Goal: Transaction & Acquisition: Purchase product/service

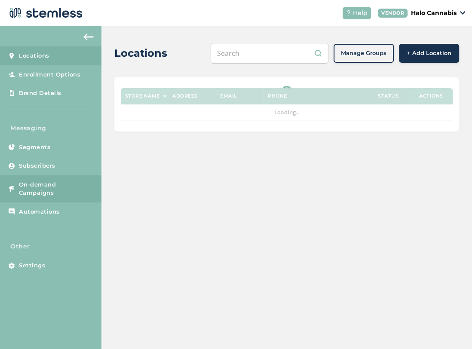
click at [40, 182] on span "On-demand Campaigns" at bounding box center [56, 188] width 74 height 17
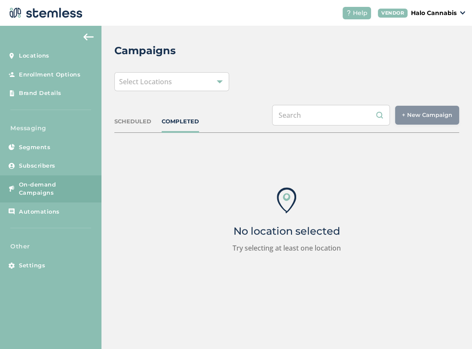
click at [171, 81] on span "Select Locations" at bounding box center [145, 81] width 53 height 9
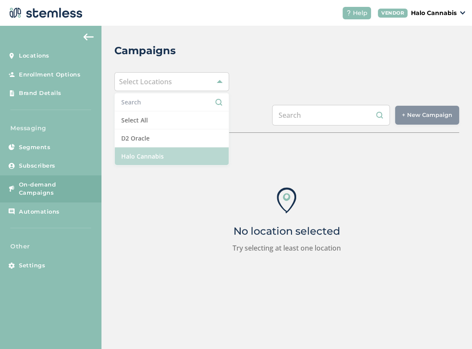
click at [149, 153] on li "Halo Cannabis" at bounding box center [172, 156] width 114 height 18
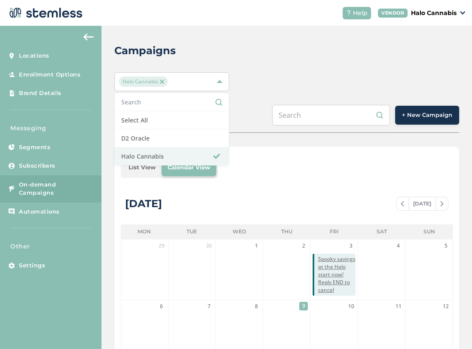
click at [272, 66] on div "Campaigns Halo Cannabis Select All D2 Oracle Halo Cannabis SCHEDULED COMPLETED …" at bounding box center [286, 298] width 370 height 544
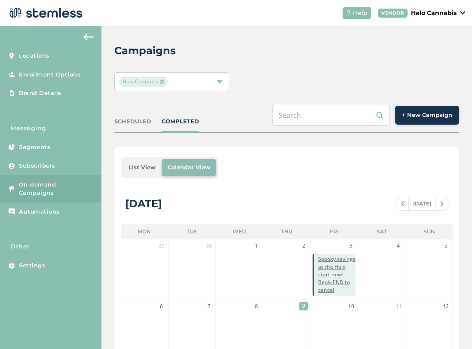
click at [425, 119] on button "+ New Campaign" at bounding box center [427, 115] width 64 height 19
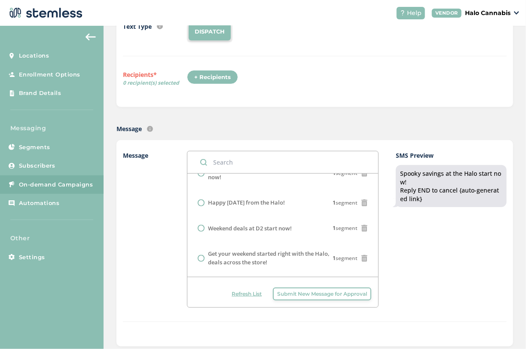
scroll to position [71, 0]
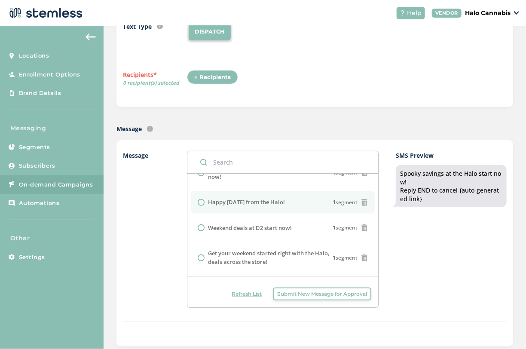
click at [202, 206] on input "radio" at bounding box center [201, 202] width 7 height 7
radio input "true"
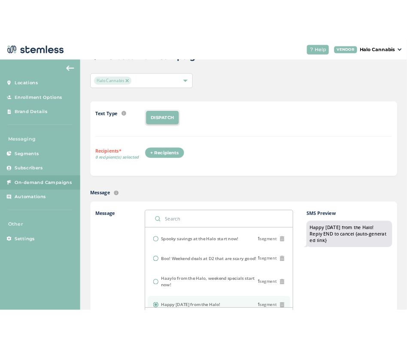
scroll to position [23, 0]
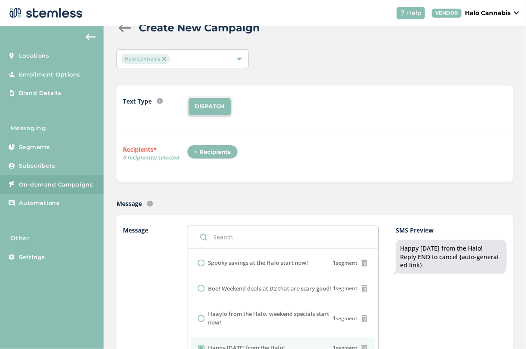
click at [206, 153] on div "+ Recipients" at bounding box center [212, 152] width 51 height 15
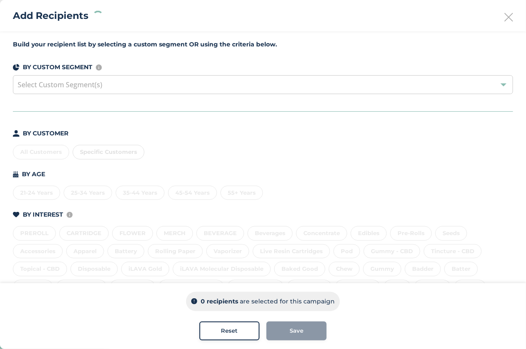
click at [43, 152] on div "All Customers Specific Customers" at bounding box center [263, 150] width 500 height 18
click at [42, 153] on div "All Customers" at bounding box center [41, 152] width 56 height 15
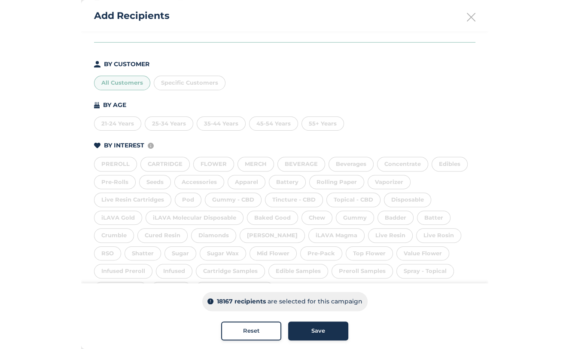
scroll to position [82, 0]
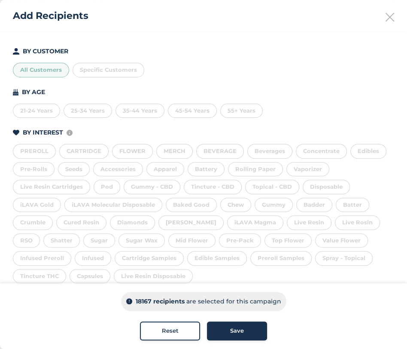
click at [231, 325] on button "Save" at bounding box center [237, 330] width 60 height 19
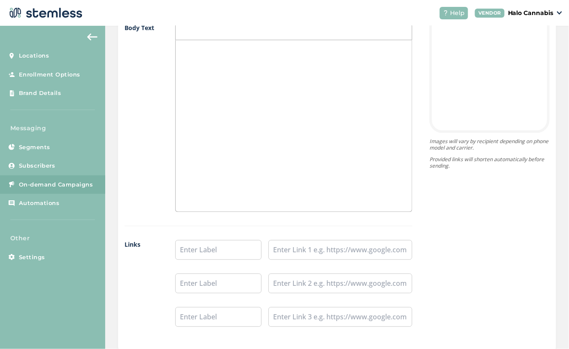
scroll to position [711, 0]
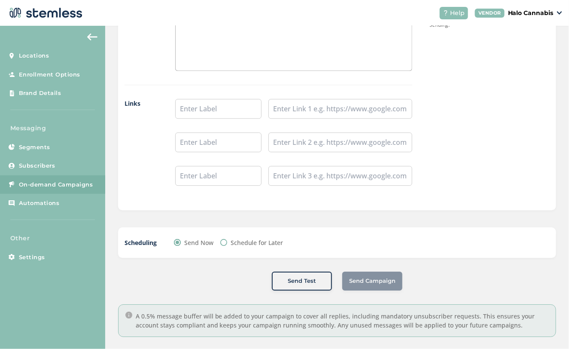
click at [220, 239] on input "Schedule for Later" at bounding box center [223, 242] width 7 height 7
radio input "true"
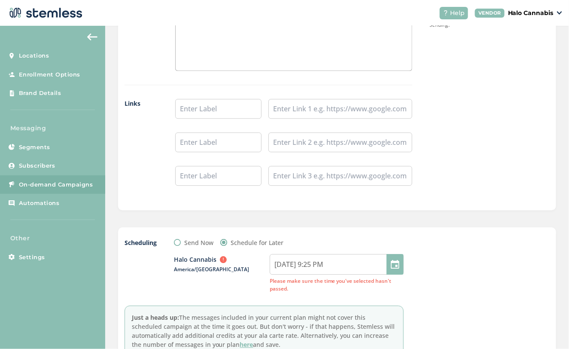
click at [395, 257] on div at bounding box center [395, 264] width 17 height 21
click at [294, 261] on input "[DATE] 9:25 PM" at bounding box center [337, 264] width 134 height 21
select select "21"
select select "25"
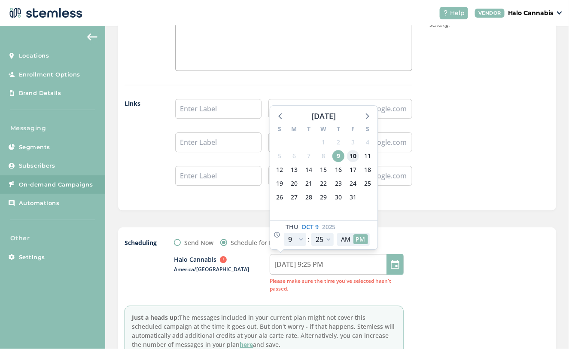
click at [353, 152] on span "10" at bounding box center [353, 156] width 12 height 12
type input "[DATE] 9:25 PM"
click at [324, 238] on select "00 05 10 15 20 25 30 35 40 45 50 55" at bounding box center [323, 239] width 22 height 13
select select "0"
click at [312, 233] on select "00 05 10 15 20 25 30 35 40 45 50 55" at bounding box center [323, 239] width 22 height 13
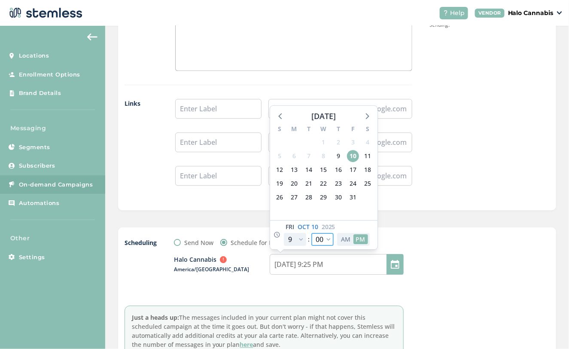
type input "[DATE] 9:00 PM"
select select "0"
click at [344, 234] on button "AM" at bounding box center [346, 239] width 15 height 10
type input "[DATE] 9:00 AM"
select select "9"
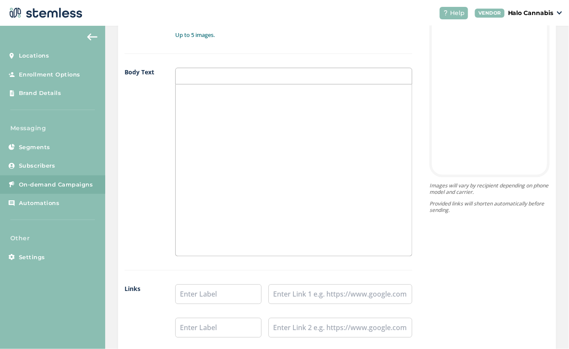
scroll to position [351, 0]
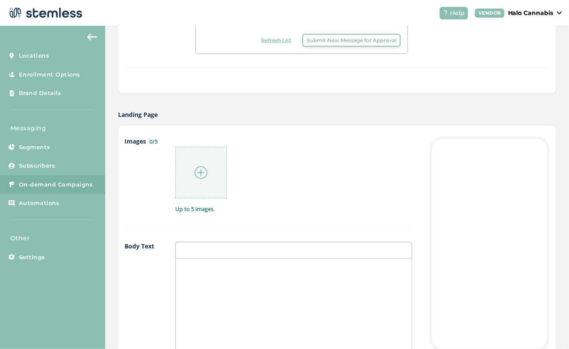
click at [203, 157] on div at bounding box center [201, 173] width 52 height 52
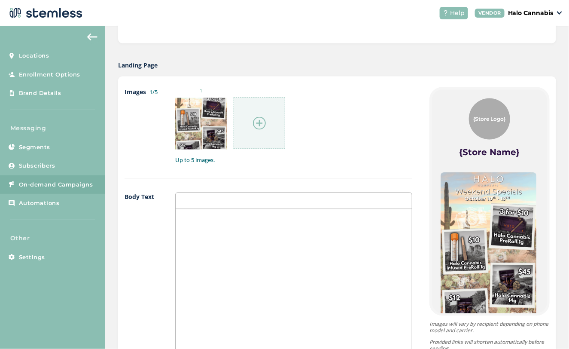
scroll to position [402, 0]
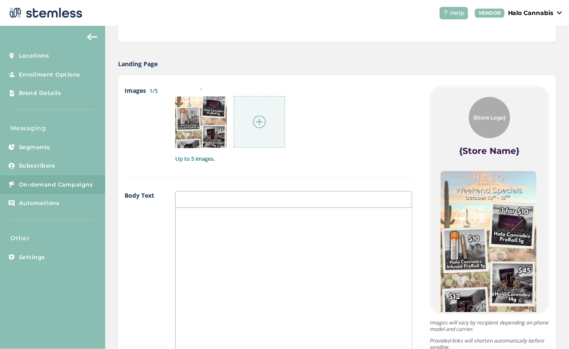
click at [261, 121] on img at bounding box center [259, 122] width 13 height 13
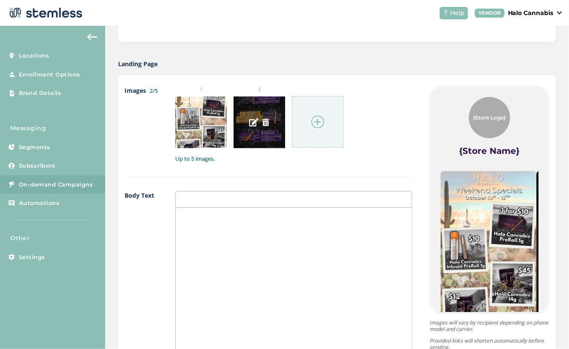
click at [256, 97] on div at bounding box center [260, 123] width 52 height 52
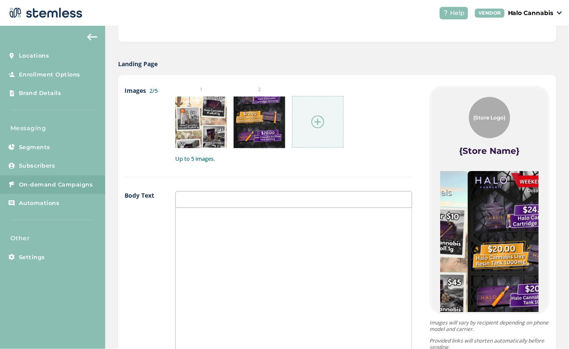
drag, startPoint x: 529, startPoint y: 248, endPoint x: 428, endPoint y: 241, distance: 101.2
click at [432, 241] on div "{Store Logo} {Store Name} Powered By" at bounding box center [489, 200] width 115 height 223
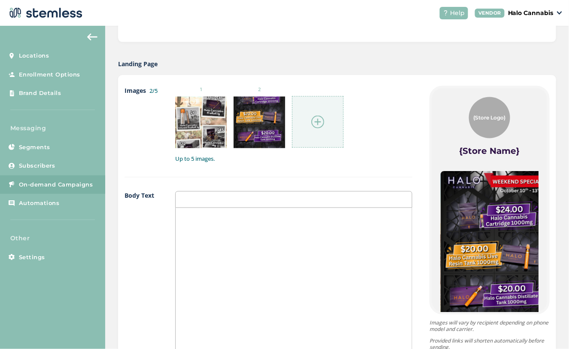
click at [315, 116] on img at bounding box center [318, 122] width 13 height 13
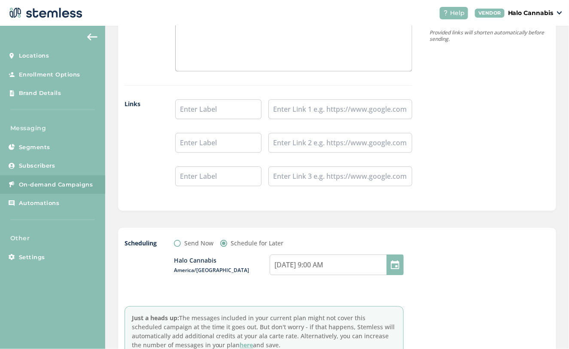
scroll to position [773, 0]
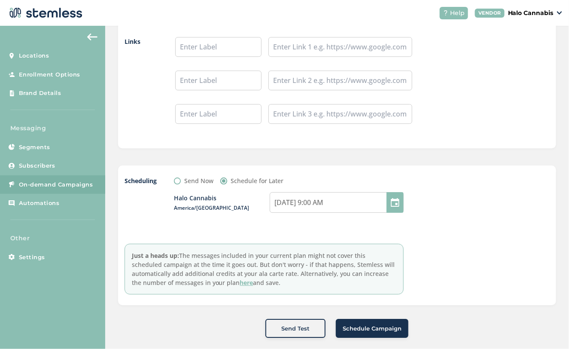
click at [371, 324] on span "Schedule Campaign" at bounding box center [372, 328] width 59 height 9
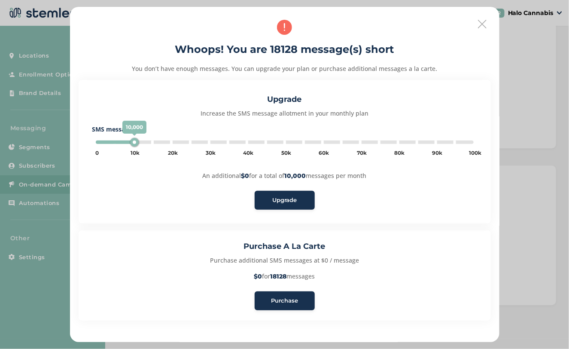
type input "20000"
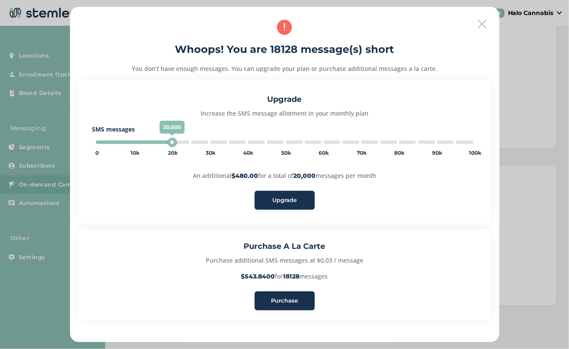
click at [288, 298] on span "Purchase" at bounding box center [284, 300] width 27 height 9
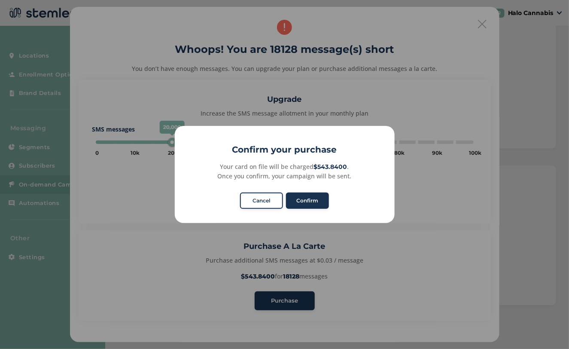
click at [265, 197] on button "Cancel" at bounding box center [261, 201] width 43 height 16
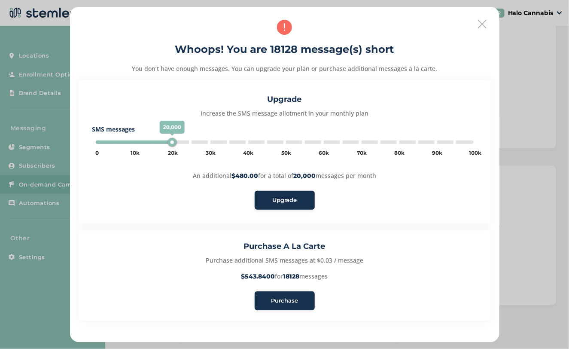
click at [471, 22] on icon at bounding box center [482, 24] width 9 height 9
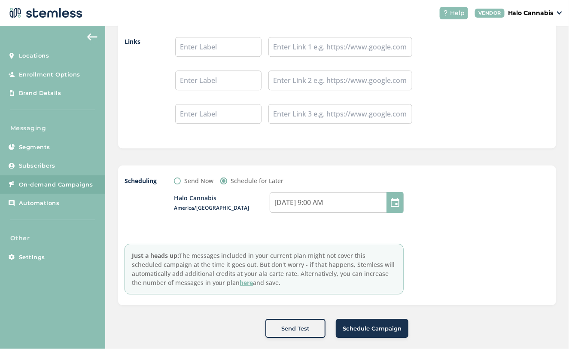
click at [373, 324] on span "Schedule Campaign" at bounding box center [372, 328] width 59 height 9
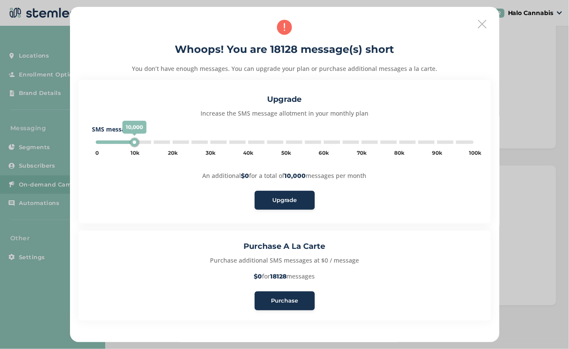
type input "20000"
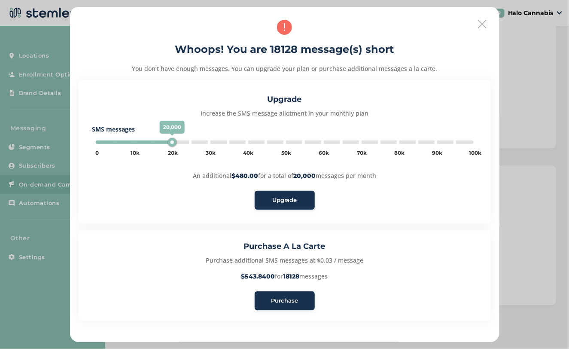
click at [277, 300] on span "Purchase" at bounding box center [284, 300] width 27 height 9
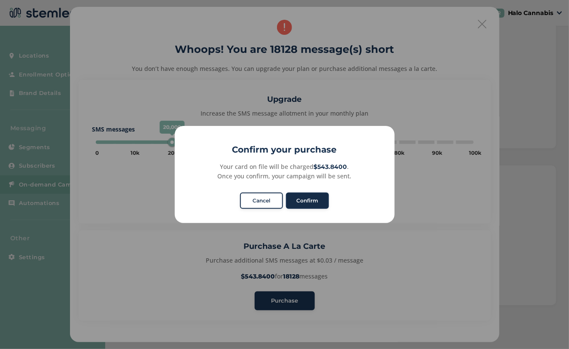
click at [312, 199] on button "Confirm" at bounding box center [307, 201] width 43 height 16
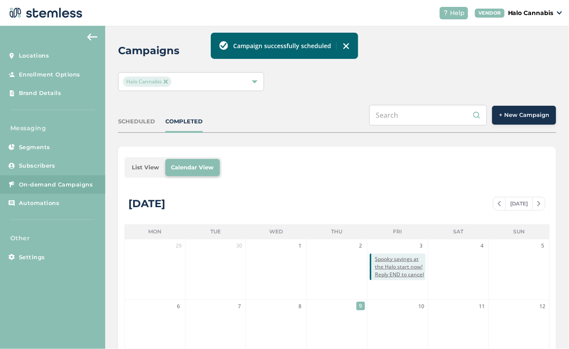
click at [165, 82] on img at bounding box center [166, 81] width 4 height 4
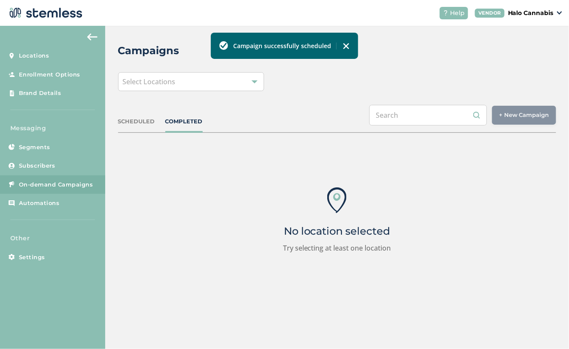
click at [345, 48] on img at bounding box center [346, 46] width 7 height 7
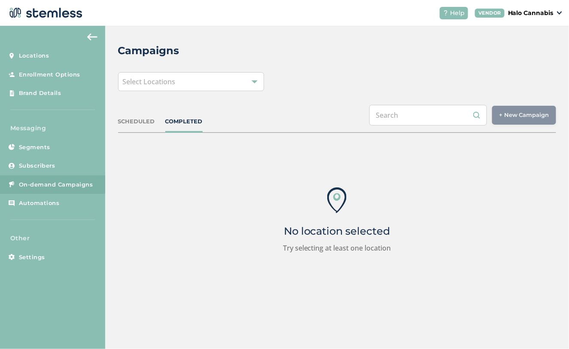
click at [246, 79] on div "Select Locations" at bounding box center [191, 81] width 146 height 19
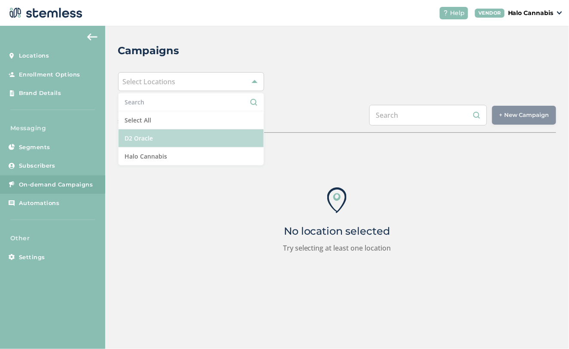
click at [149, 141] on li "D2 Oracle" at bounding box center [191, 138] width 145 height 18
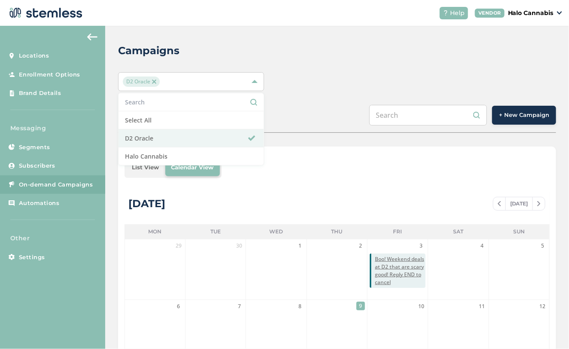
click at [471, 106] on button "+ New Campaign" at bounding box center [524, 115] width 64 height 19
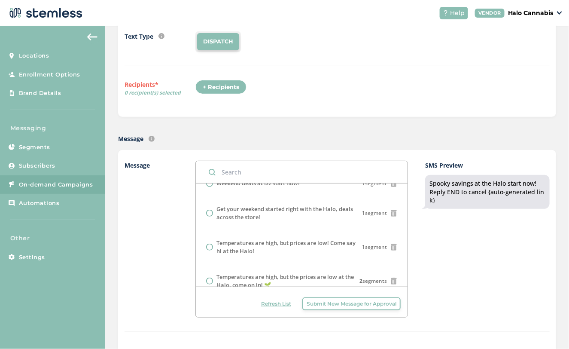
scroll to position [74, 0]
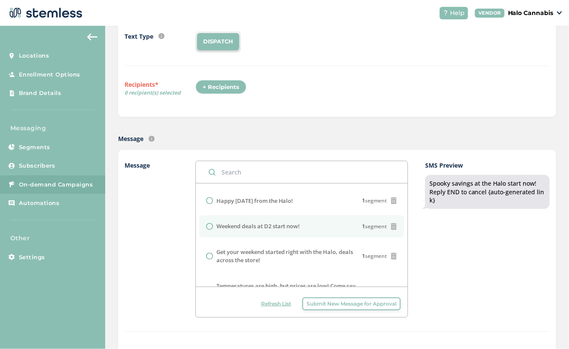
click at [210, 225] on input "radio" at bounding box center [209, 226] width 7 height 7
radio input "true"
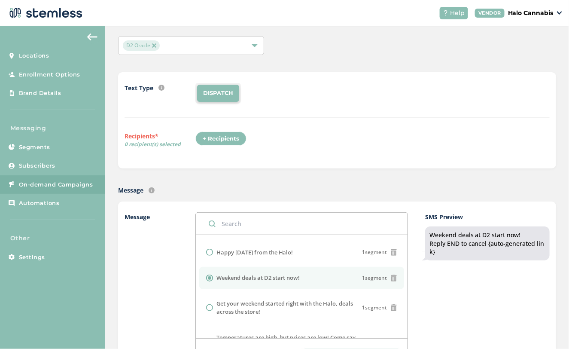
scroll to position [34, 0]
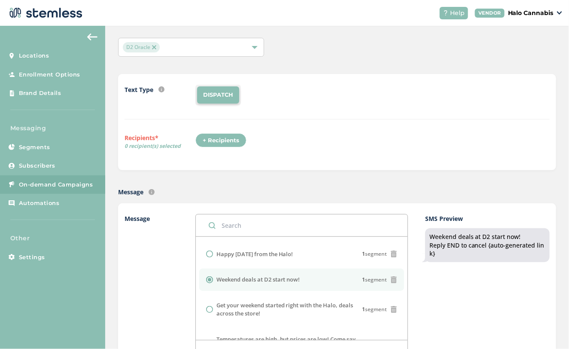
click at [223, 141] on div "+ Recipients" at bounding box center [221, 140] width 51 height 15
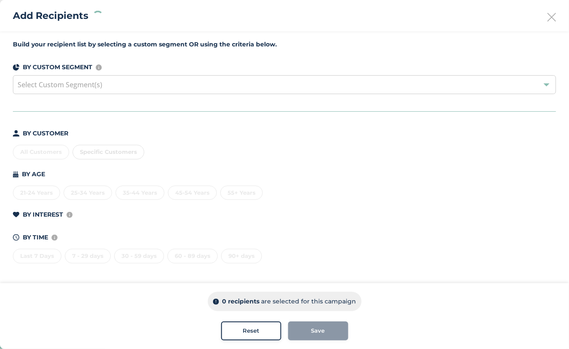
click at [38, 147] on div "All Customers Specific Customers" at bounding box center [285, 150] width 544 height 18
click at [38, 153] on div "All Customers" at bounding box center [41, 152] width 56 height 15
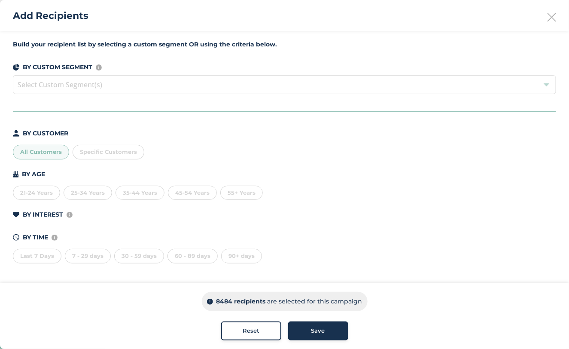
click at [327, 335] on div "Save" at bounding box center [318, 331] width 46 height 9
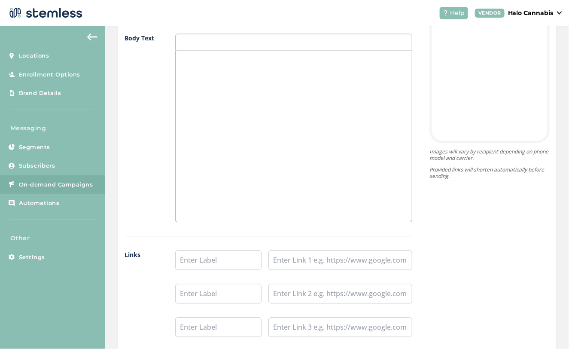
scroll to position [711, 0]
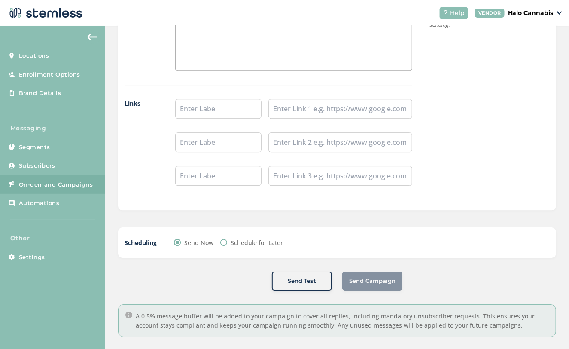
click at [221, 239] on input "Schedule for Later" at bounding box center [223, 242] width 7 height 7
radio input "true"
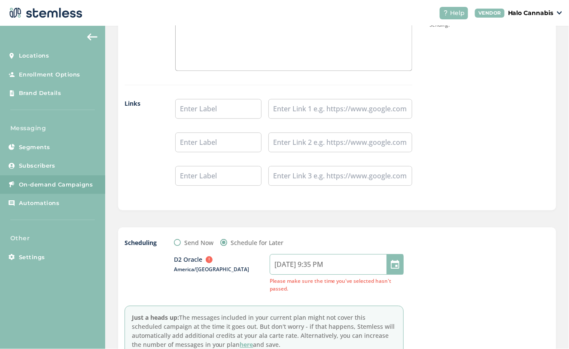
click at [315, 261] on input "[DATE] 9:35 PM" at bounding box center [337, 264] width 134 height 21
select select "21"
select select "35"
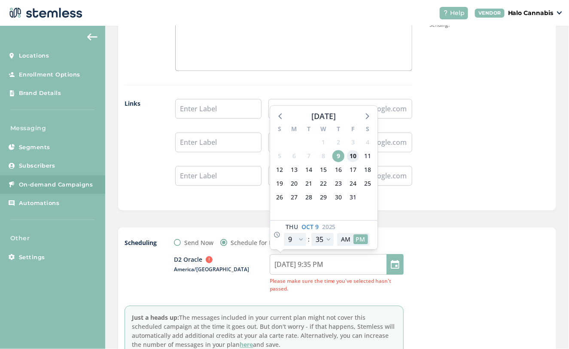
click at [354, 150] on span "10" at bounding box center [353, 156] width 12 height 12
click at [347, 234] on button "AM" at bounding box center [346, 239] width 15 height 10
type input "[DATE] 9:35 AM"
select select "9"
click at [330, 233] on select "00 05 10 15 20 25 30 35 40 45 50 55" at bounding box center [323, 239] width 22 height 13
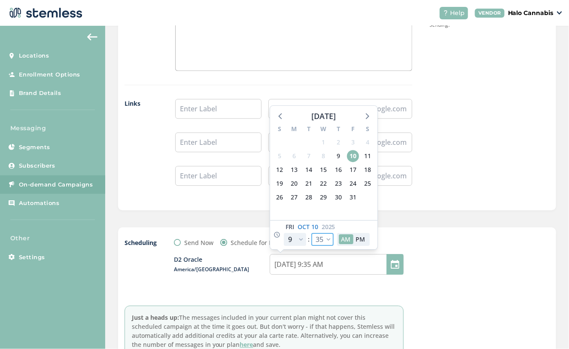
select select "0"
click at [312, 233] on select "00 05 10 15 20 25 30 35 40 45 50 55" at bounding box center [323, 239] width 22 height 13
type input "[DATE] 9:00 AM"
select select "0"
click at [424, 241] on div at bounding box center [485, 297] width 129 height 118
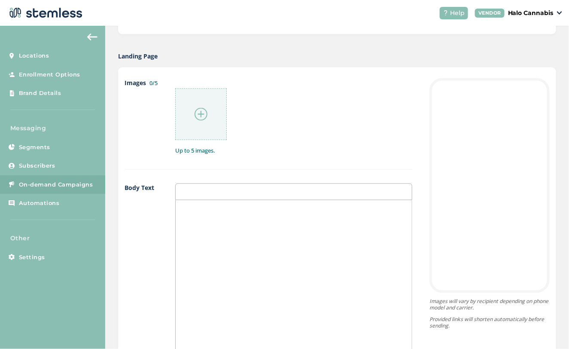
scroll to position [409, 0]
click at [179, 103] on div at bounding box center [201, 115] width 52 height 52
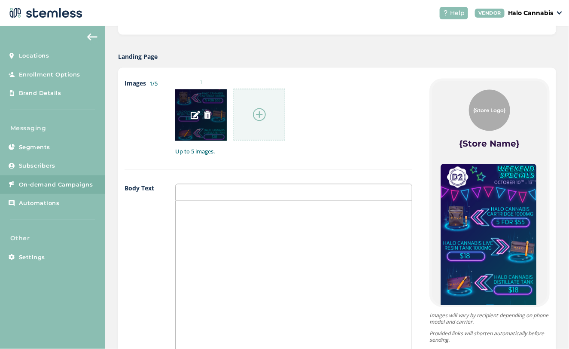
click at [210, 111] on img at bounding box center [208, 115] width 8 height 8
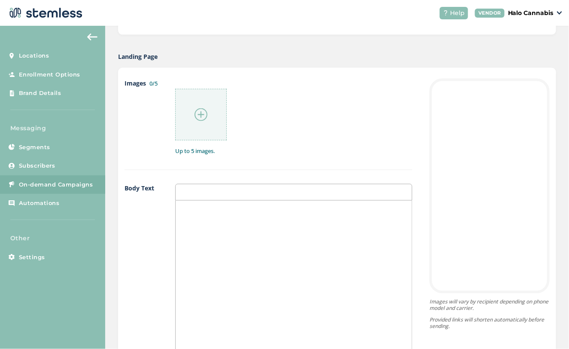
click at [206, 110] on img at bounding box center [201, 114] width 13 height 13
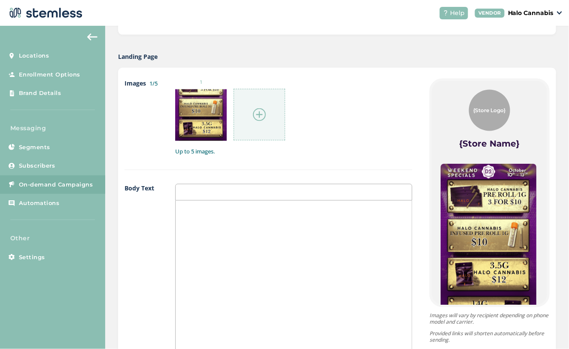
click at [260, 113] on img at bounding box center [259, 114] width 13 height 13
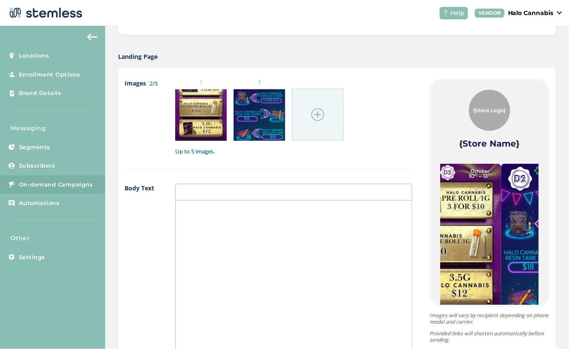
drag, startPoint x: 519, startPoint y: 228, endPoint x: 439, endPoint y: 224, distance: 80.0
click at [440, 224] on img at bounding box center [447, 259] width 107 height 190
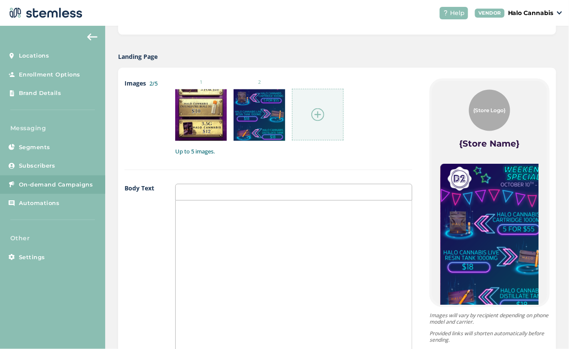
click at [327, 128] on div at bounding box center [318, 115] width 52 height 52
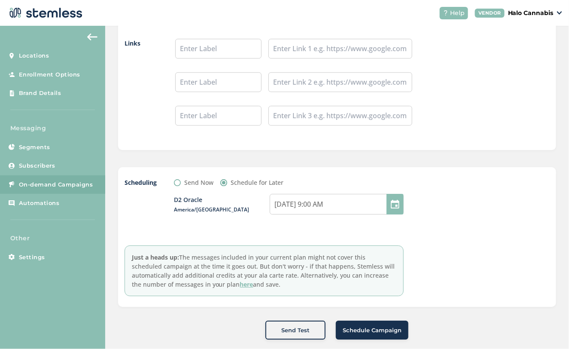
scroll to position [820, 0]
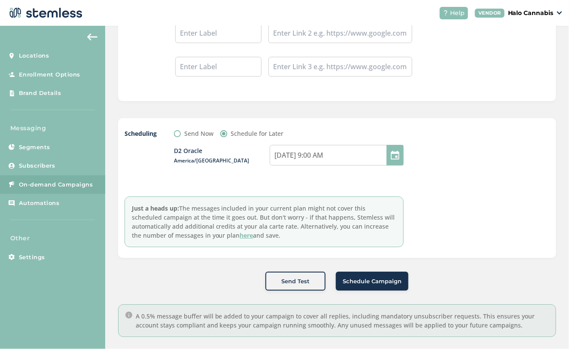
click at [365, 278] on span "Schedule Campaign" at bounding box center [372, 281] width 59 height 9
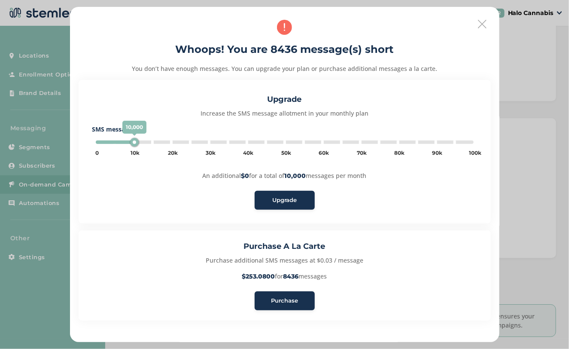
click at [298, 295] on button "Purchase" at bounding box center [285, 300] width 60 height 19
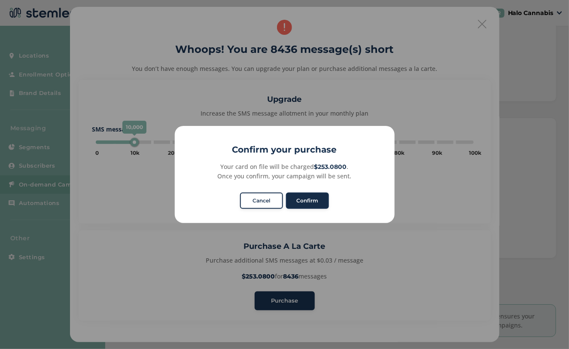
click at [315, 201] on button "Confirm" at bounding box center [307, 201] width 43 height 16
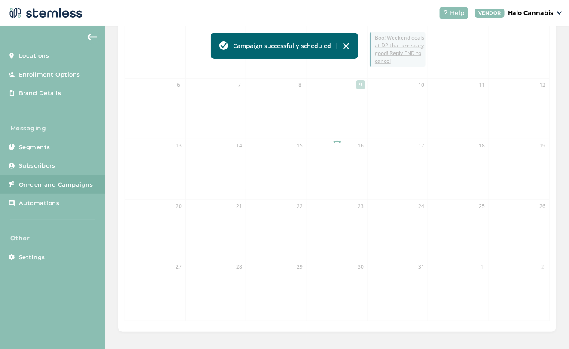
scroll to position [220, 0]
